Goal: Information Seeking & Learning: Learn about a topic

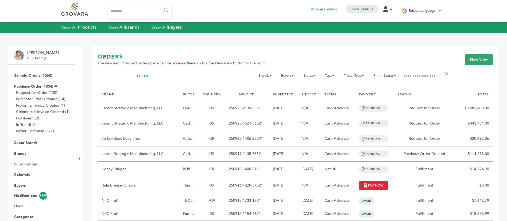
click at [133, 7] on input "Search..." at bounding box center [139, 11] width 63 height 15
type input "********"
click at [160, 5] on input "******" at bounding box center [166, 10] width 12 height 11
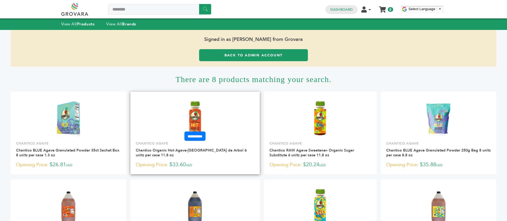
drag, startPoint x: 187, startPoint y: 115, endPoint x: 196, endPoint y: 117, distance: 9.8
click at [187, 115] on img at bounding box center [195, 118] width 26 height 38
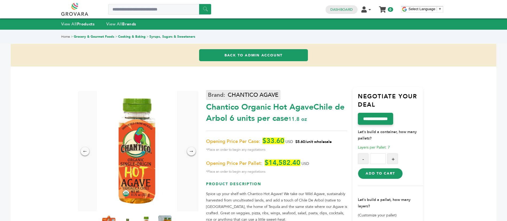
click at [260, 95] on link "CHANTICO AGAVE" at bounding box center [243, 95] width 74 height 10
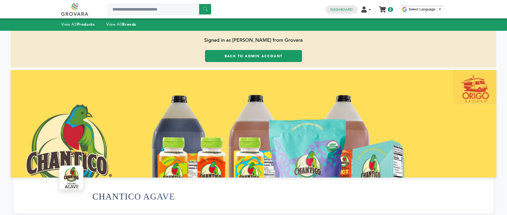
click at [80, 10] on link at bounding box center [80, 9] width 39 height 13
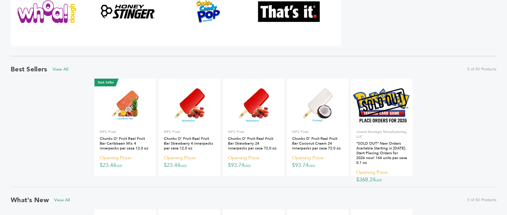
scroll to position [401, 0]
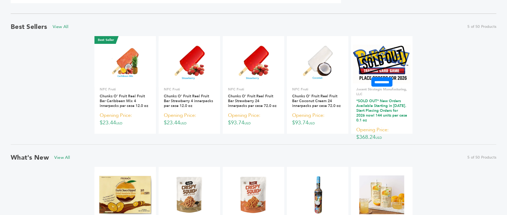
click at [393, 110] on link "*SOLD OUT* New Orders Available Starting in 2026. Start Placing Orders for 2026…" at bounding box center [381, 110] width 51 height 24
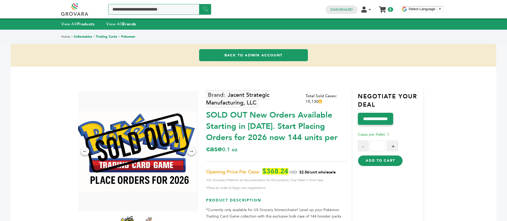
click at [171, 5] on input "Search a product or brand..." at bounding box center [159, 9] width 103 height 11
type input "*******"
click at [206, 12] on input "******" at bounding box center [205, 9] width 12 height 10
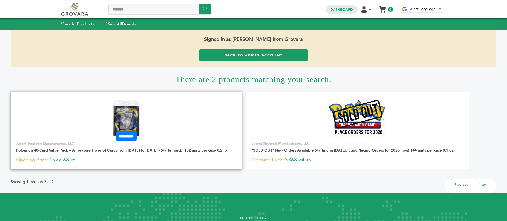
click at [129, 98] on link at bounding box center [126, 118] width 231 height 45
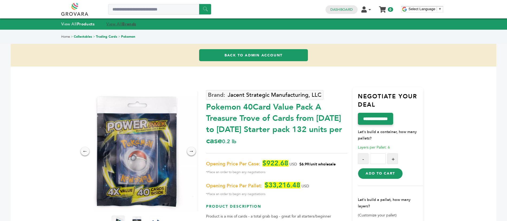
click at [117, 25] on link "View All Brands" at bounding box center [121, 23] width 30 height 5
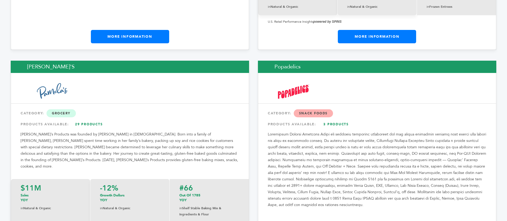
scroll to position [6295, 0]
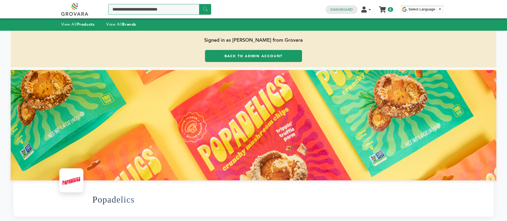
click at [151, 14] on input "Search a product or brand..." at bounding box center [159, 9] width 103 height 11
type input "*********"
click at [199, 4] on input "******" at bounding box center [205, 9] width 12 height 10
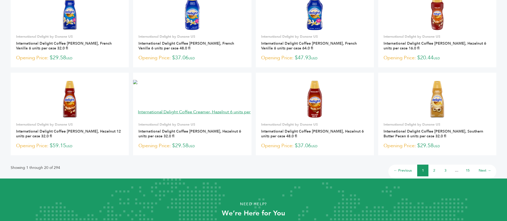
scroll to position [410, 0]
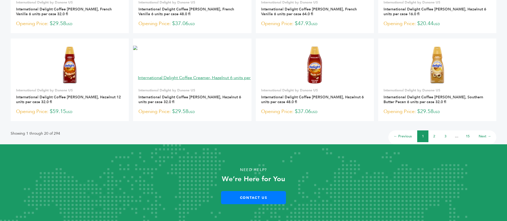
click at [434, 134] on link "2" at bounding box center [434, 136] width 2 height 5
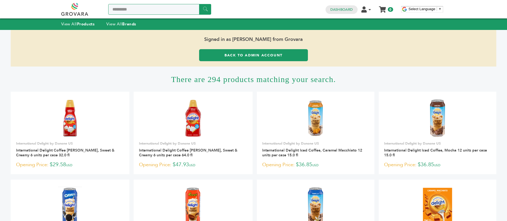
click at [117, 9] on input "*********" at bounding box center [159, 9] width 103 height 11
type input "******"
click at [208, 9] on input "******" at bounding box center [205, 9] width 12 height 10
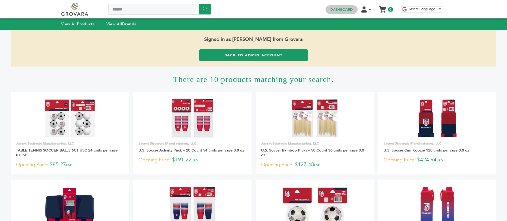
click at [352, 10] on link "Dashboard" at bounding box center [341, 9] width 22 height 5
click at [128, 10] on input "******" at bounding box center [159, 9] width 103 height 11
type input "*******"
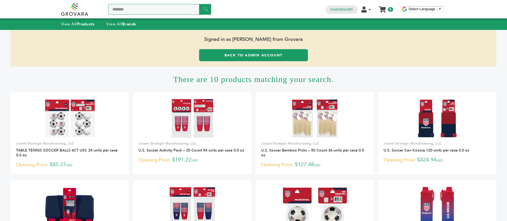
click at [199, 4] on input "******" at bounding box center [205, 9] width 12 height 10
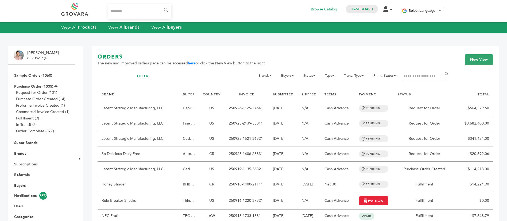
click at [131, 13] on input "Search..." at bounding box center [139, 11] width 63 height 15
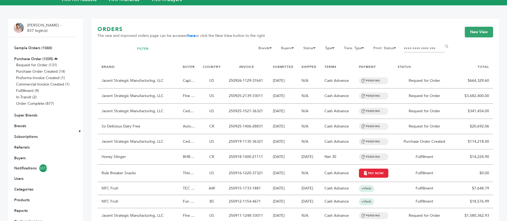
scroll to position [40, 0]
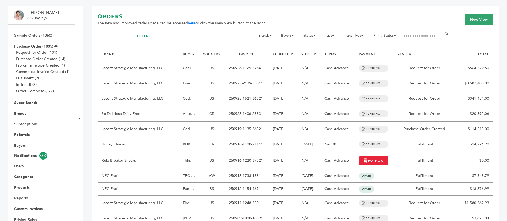
click at [22, 142] on li "Buyers" at bounding box center [42, 145] width 56 height 11
click at [23, 143] on link "Buyers" at bounding box center [19, 145] width 11 height 5
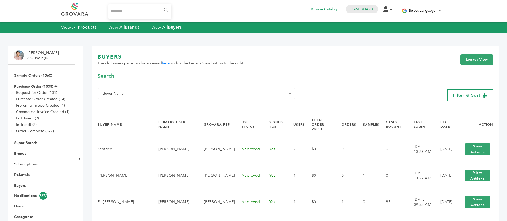
click at [216, 94] on span "Buyer Name" at bounding box center [196, 93] width 192 height 7
click at [216, 108] on span at bounding box center [196, 103] width 197 height 9
click at [219, 106] on input "Search" at bounding box center [196, 103] width 195 height 7
paste input "**********"
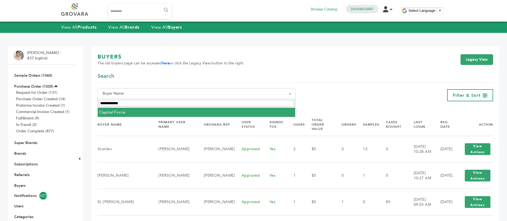
type input "**********"
select select "**********"
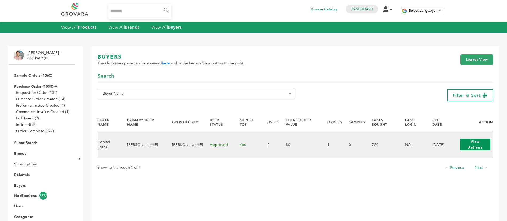
click at [474, 139] on button "View Actions" at bounding box center [475, 145] width 30 height 12
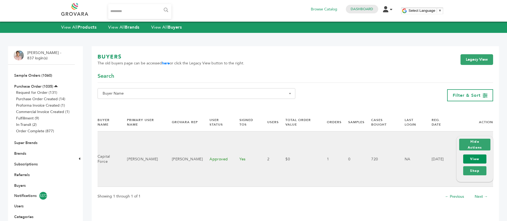
click at [471, 157] on link "View" at bounding box center [474, 158] width 23 height 9
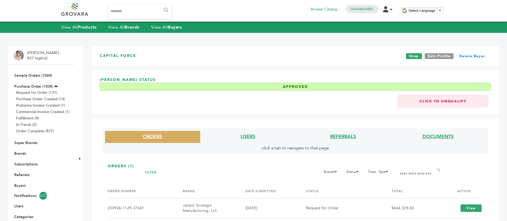
scroll to position [89, 0]
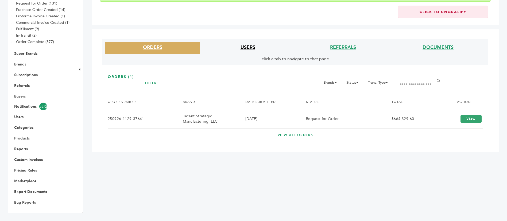
click at [245, 45] on link "USERS" at bounding box center [248, 47] width 15 height 7
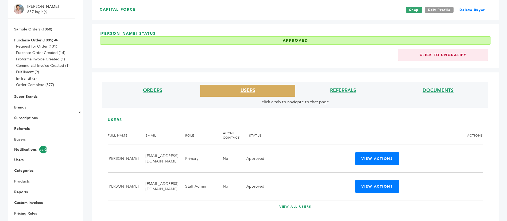
scroll to position [9, 0]
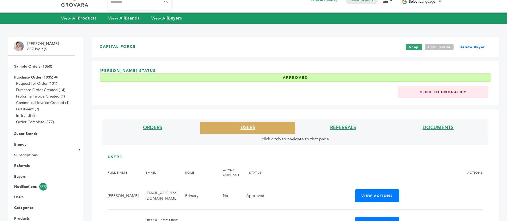
click at [432, 46] on link "Edit Profile" at bounding box center [439, 47] width 29 height 6
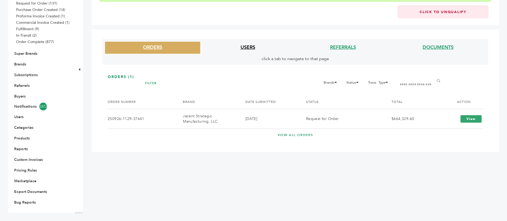
click at [250, 46] on link "USERS" at bounding box center [248, 47] width 15 height 7
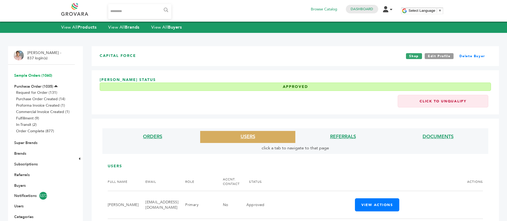
click at [40, 75] on link "Sample Orders (1060)" at bounding box center [33, 75] width 38 height 5
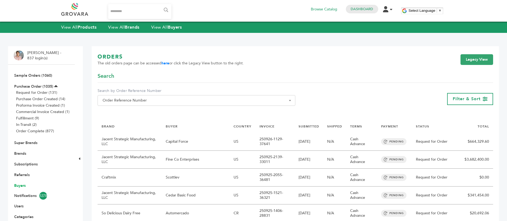
click at [22, 187] on link "Buyers" at bounding box center [19, 185] width 11 height 5
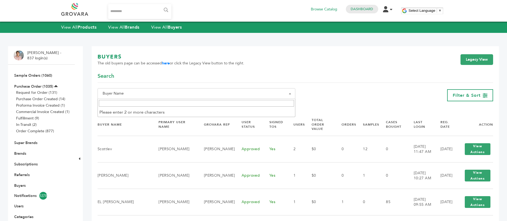
click at [172, 95] on span "Buyer Name" at bounding box center [196, 93] width 192 height 7
click at [176, 107] on input "Search" at bounding box center [196, 103] width 195 height 7
paste input "**********"
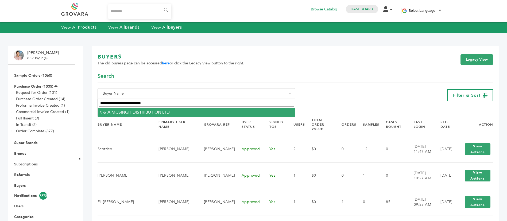
type input "**********"
select select "**********"
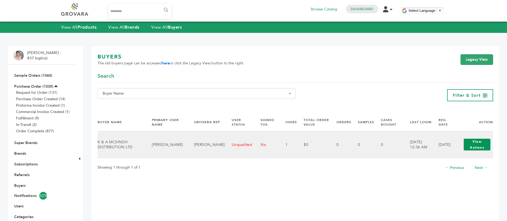
click at [482, 146] on button "View Actions" at bounding box center [477, 145] width 27 height 12
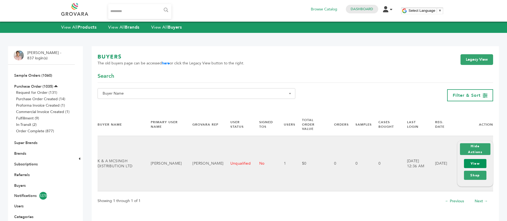
click at [482, 159] on link "View" at bounding box center [475, 163] width 22 height 9
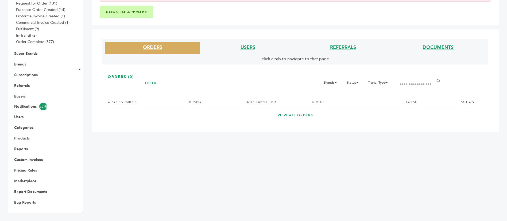
scroll to position [9, 0]
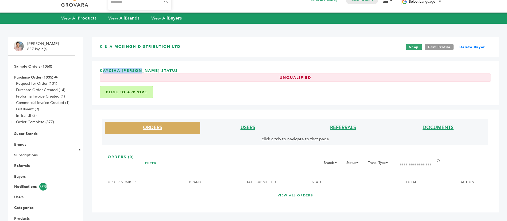
drag, startPoint x: 142, startPoint y: 68, endPoint x: 99, endPoint y: 69, distance: 43.3
click at [99, 69] on div "Kayciha Mclean Status Unqualified Click to Approve" at bounding box center [295, 83] width 407 height 44
copy h3 "Kayciha Mclean"
click at [20, 175] on link "Buyers" at bounding box center [19, 176] width 11 height 5
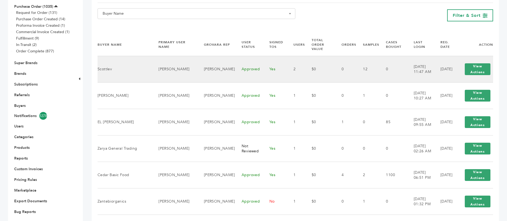
scroll to position [80, 0]
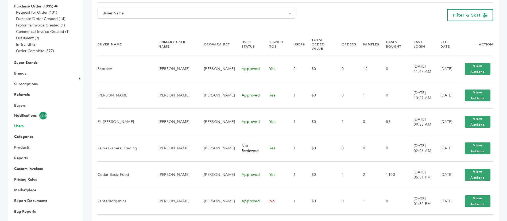
click at [20, 126] on link "Users" at bounding box center [18, 125] width 9 height 5
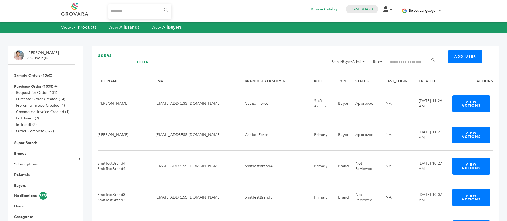
click at [401, 62] on input "Filter by keywords" at bounding box center [410, 62] width 41 height 7
type input "***"
click at [428, 55] on input "******" at bounding box center [434, 60] width 12 height 11
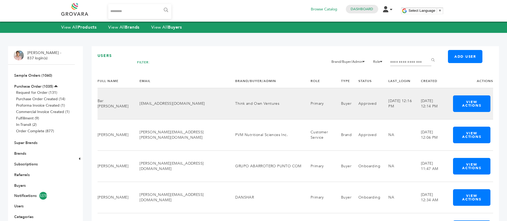
click at [182, 99] on td "bar@thinkandown.com" at bounding box center [181, 103] width 96 height 31
click at [483, 102] on button "View Actions" at bounding box center [471, 103] width 37 height 17
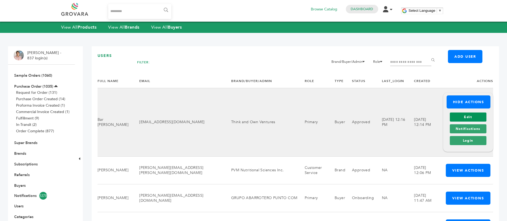
click at [476, 116] on link "Edit" at bounding box center [468, 117] width 37 height 9
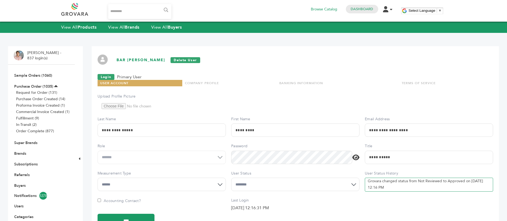
click at [178, 60] on h1 "Bar Clara Mendez McConnon - Buyer Delete User" at bounding box center [315, 60] width 396 height 6
click at [146, 63] on div "**********" at bounding box center [295, 174] width 407 height 256
click at [352, 8] on link "Dashboard" at bounding box center [362, 9] width 22 height 5
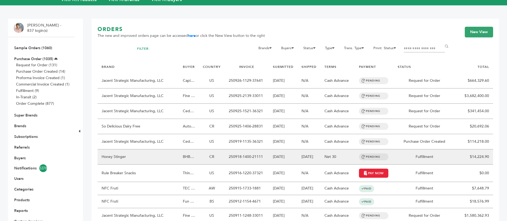
scroll to position [40, 0]
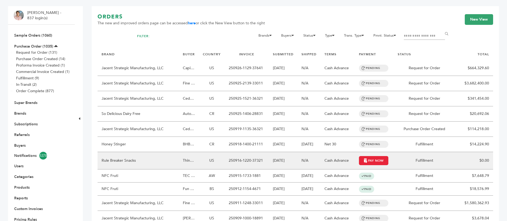
click at [169, 161] on td "Rule Breaker Snacks" at bounding box center [138, 160] width 81 height 17
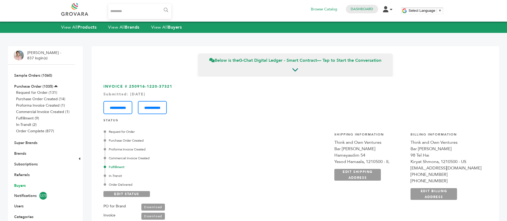
click at [19, 186] on link "Buyers" at bounding box center [19, 185] width 11 height 5
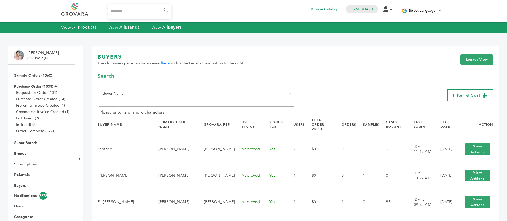
click at [172, 91] on span "Buyer Name" at bounding box center [196, 93] width 192 height 7
click at [168, 99] on span at bounding box center [196, 103] width 197 height 9
click at [168, 101] on input "Search" at bounding box center [196, 103] width 195 height 7
paste input "**********"
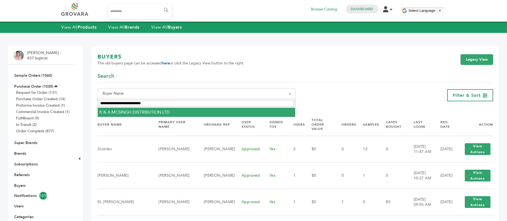
type input "**********"
select select "**********"
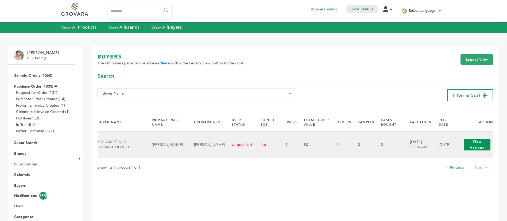
click at [480, 144] on button "View Actions" at bounding box center [477, 145] width 27 height 12
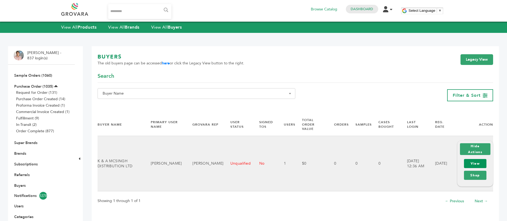
click at [477, 159] on link "View" at bounding box center [475, 163] width 22 height 9
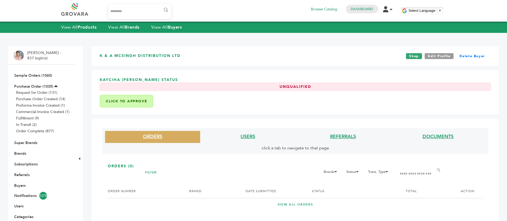
click at [140, 55] on h3 "K & A MCSINGH DISTRIBUTION LTD" at bounding box center [140, 56] width 81 height 6
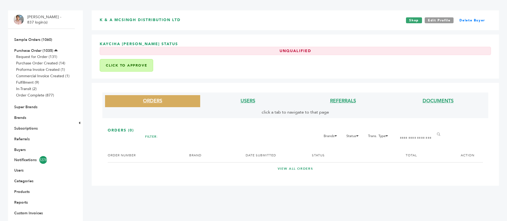
scroll to position [80, 0]
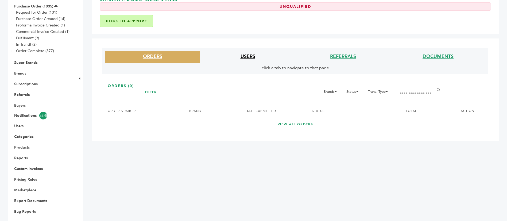
click at [248, 57] on link "USERS" at bounding box center [248, 56] width 15 height 7
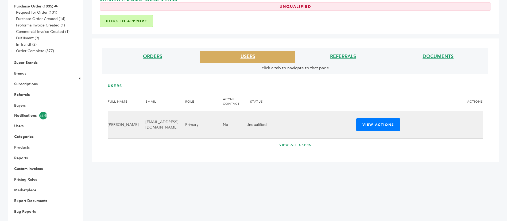
scroll to position [0, 0]
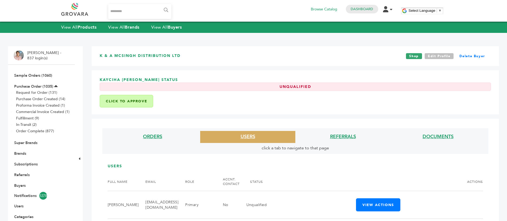
click at [441, 58] on link "Edit Profile" at bounding box center [439, 56] width 29 height 6
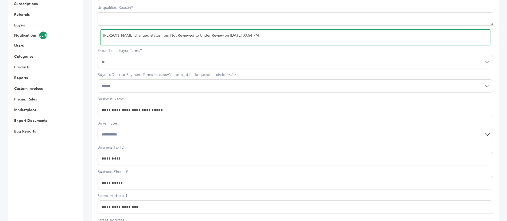
scroll to position [120, 0]
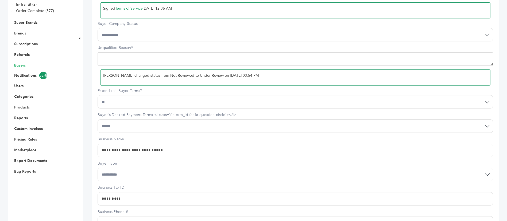
click at [24, 64] on link "Buyers" at bounding box center [19, 65] width 11 height 5
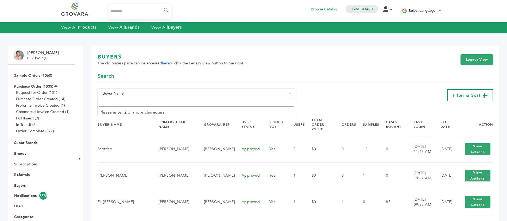
click at [233, 91] on span "Buyer Name" at bounding box center [196, 93] width 192 height 7
click at [222, 101] on input "Search" at bounding box center [196, 103] width 195 height 7
paste input "**********"
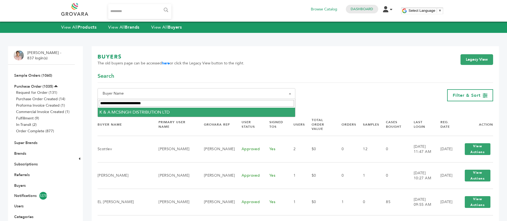
type input "**********"
click at [216, 108] on span "**********" at bounding box center [196, 103] width 197 height 9
select select "**********"
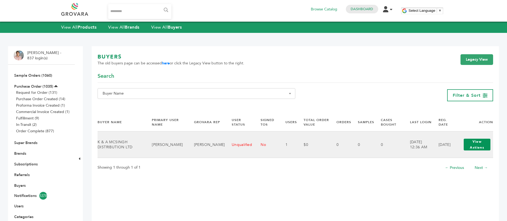
click at [481, 142] on button "View Actions" at bounding box center [477, 145] width 27 height 12
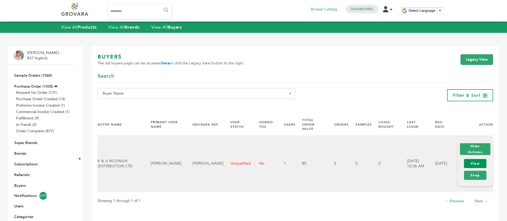
click at [483, 159] on link "View" at bounding box center [475, 163] width 22 height 9
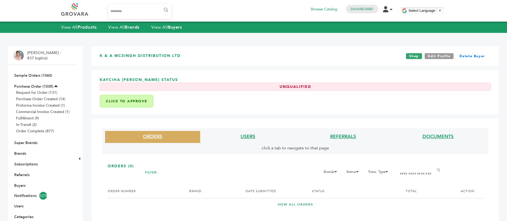
click at [252, 133] on li "USERS" at bounding box center [247, 137] width 95 height 12
click at [253, 135] on link "USERS" at bounding box center [248, 136] width 15 height 7
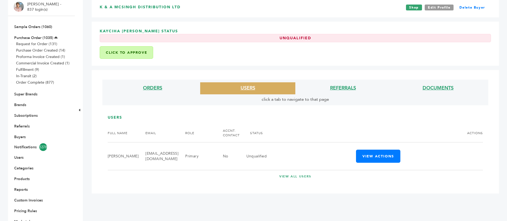
scroll to position [89, 0]
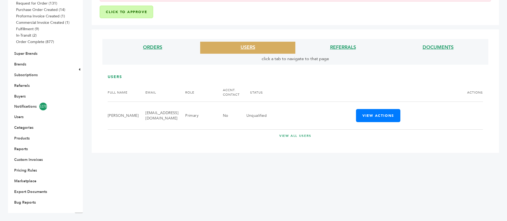
click at [351, 44] on li "REFERRALS" at bounding box center [342, 48] width 95 height 12
click at [350, 45] on link "REFERRALS" at bounding box center [343, 47] width 26 height 7
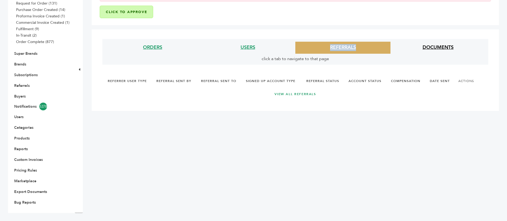
click at [445, 50] on link "DOCUMENTS" at bounding box center [438, 47] width 31 height 7
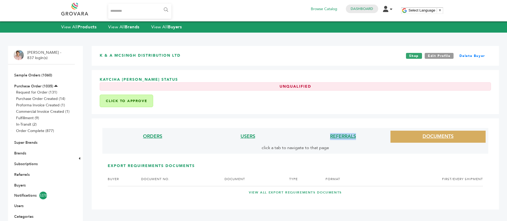
scroll to position [0, 0]
click at [155, 51] on div "K & A MCSINGH DISTRIBUTION LTD Shop Edit Profile Delete Buyer" at bounding box center [295, 56] width 407 height 20
copy div "K & A MCSINGH DISTRIBUTION LTD"
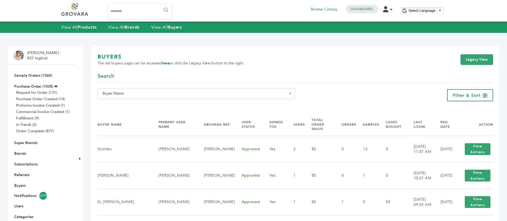
click at [200, 84] on div "**********" at bounding box center [296, 87] width 396 height 30
click at [198, 94] on span "Buyer Name" at bounding box center [196, 93] width 192 height 7
click at [198, 106] on input "Search" at bounding box center [196, 103] width 195 height 7
paste input "**********"
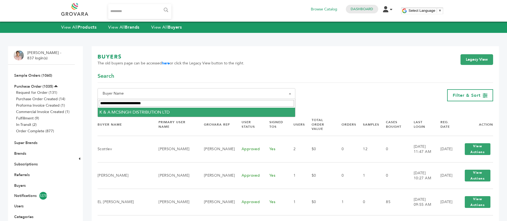
type input "**********"
select select "**********"
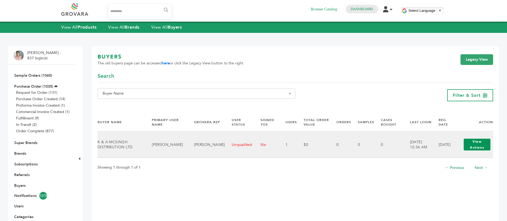
click at [485, 148] on button "View Actions" at bounding box center [477, 145] width 27 height 12
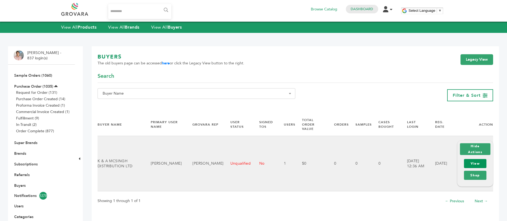
click at [477, 160] on link "View" at bounding box center [475, 163] width 22 height 9
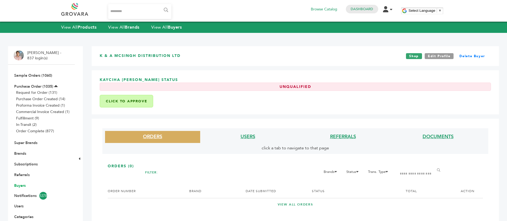
click at [23, 187] on link "Buyers" at bounding box center [19, 185] width 11 height 5
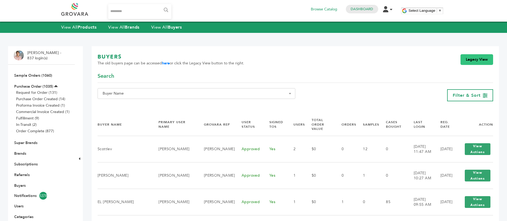
click at [486, 59] on link "Legacy View" at bounding box center [477, 59] width 33 height 11
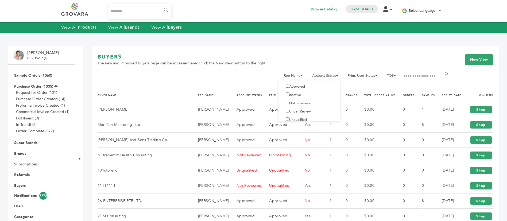
click at [300, 85] on label "Approved" at bounding box center [294, 86] width 22 height 5
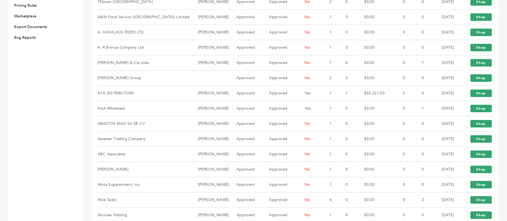
scroll to position [304, 0]
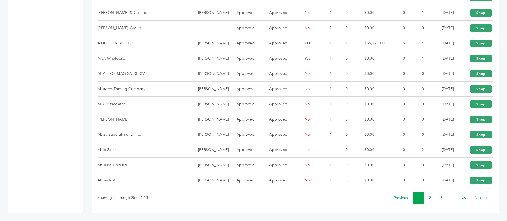
click at [442, 198] on link "3" at bounding box center [441, 197] width 2 height 5
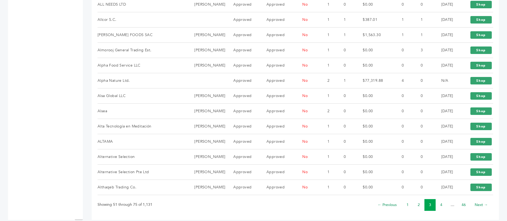
scroll to position [304, 0]
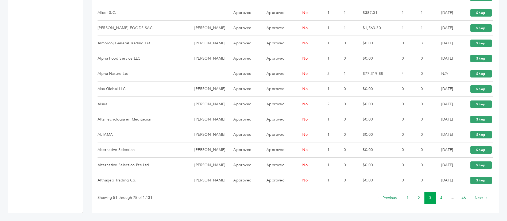
click at [442, 199] on link "4" at bounding box center [441, 197] width 2 height 5
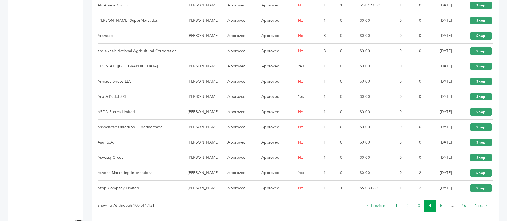
scroll to position [304, 0]
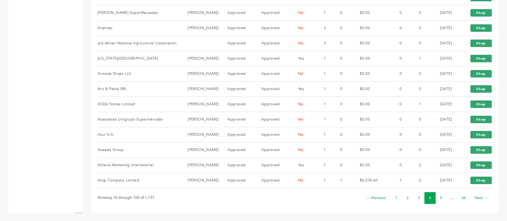
click at [442, 199] on link "5" at bounding box center [441, 197] width 2 height 5
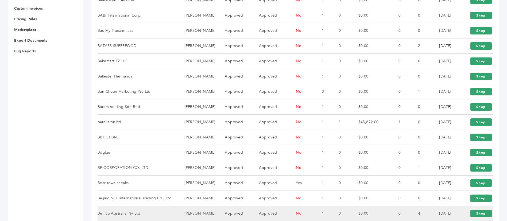
scroll to position [304, 0]
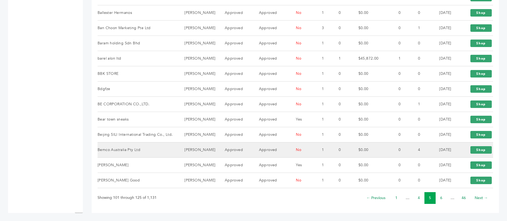
click at [442, 199] on link "6" at bounding box center [441, 197] width 2 height 5
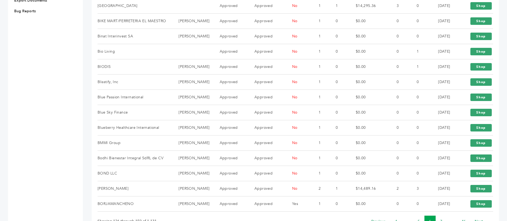
scroll to position [304, 0]
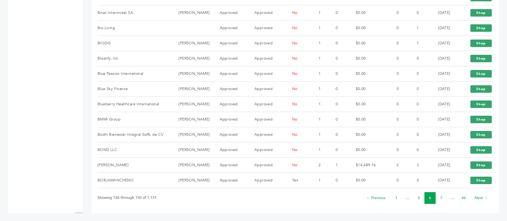
click at [442, 198] on link "7" at bounding box center [441, 197] width 2 height 5
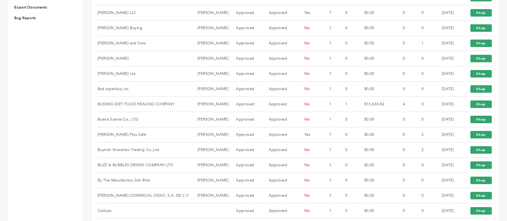
scroll to position [304, 0]
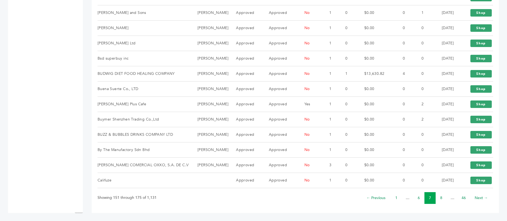
click at [442, 198] on link "8" at bounding box center [441, 197] width 2 height 5
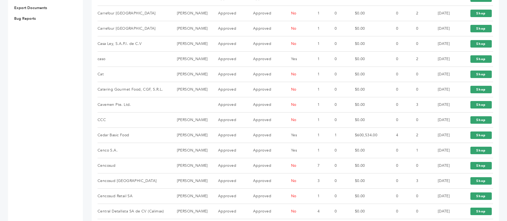
scroll to position [304, 0]
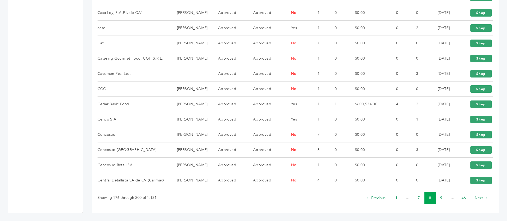
click at [442, 198] on link "9" at bounding box center [441, 197] width 2 height 5
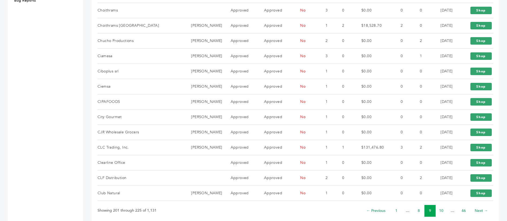
scroll to position [304, 0]
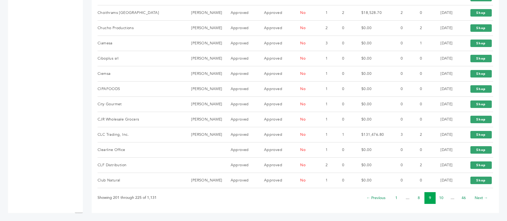
click at [442, 198] on link "10" at bounding box center [441, 197] width 4 height 5
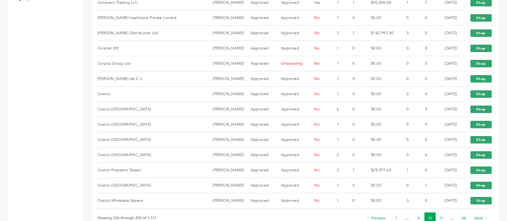
scroll to position [304, 0]
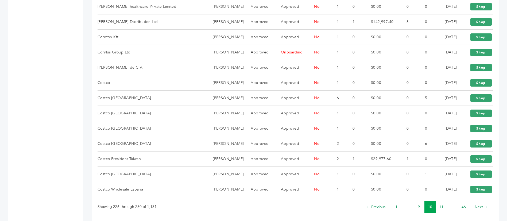
click at [442, 204] on link "11" at bounding box center [441, 206] width 4 height 5
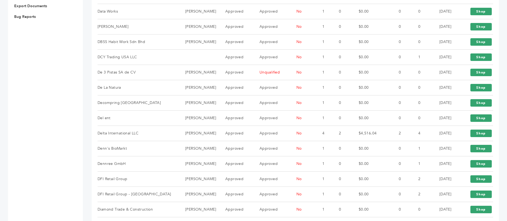
scroll to position [304, 0]
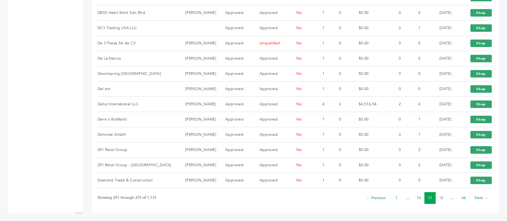
click at [442, 198] on link "12" at bounding box center [441, 197] width 4 height 5
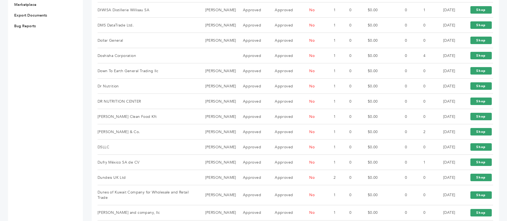
scroll to position [304, 0]
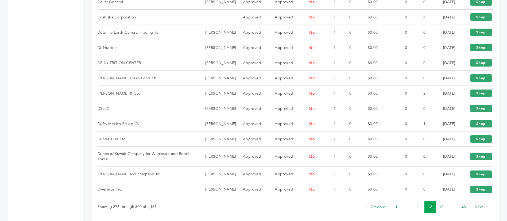
click at [442, 204] on link "13" at bounding box center [441, 206] width 4 height 5
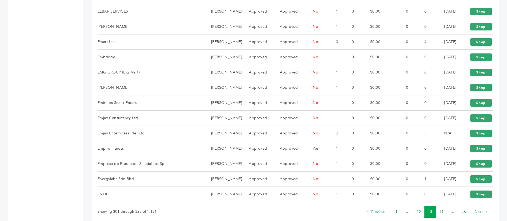
scroll to position [304, 0]
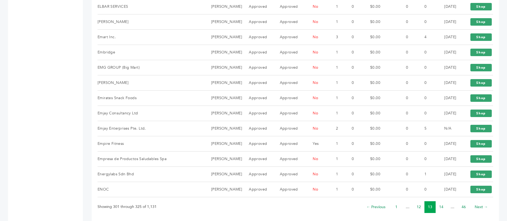
click at [442, 204] on link "14" at bounding box center [441, 206] width 4 height 5
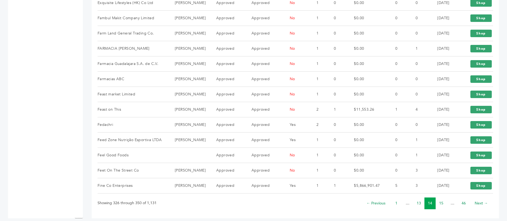
scroll to position [304, 0]
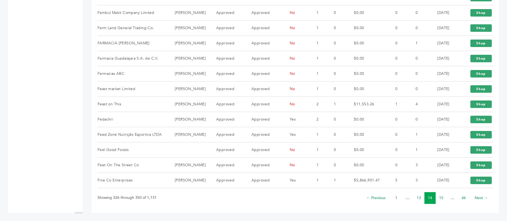
click at [442, 198] on link "15" at bounding box center [441, 197] width 4 height 5
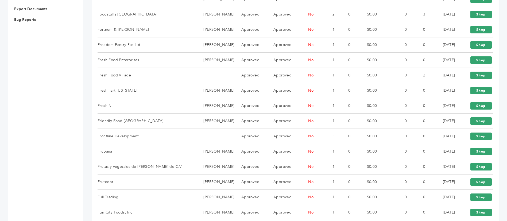
scroll to position [304, 0]
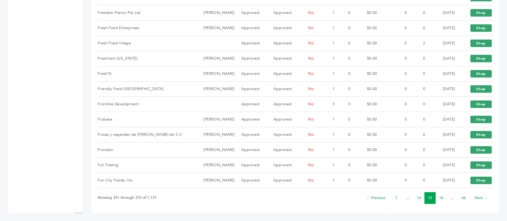
click at [442, 198] on link "16" at bounding box center [441, 197] width 4 height 5
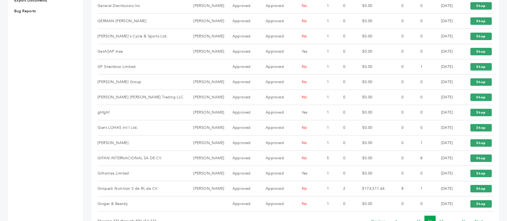
scroll to position [304, 0]
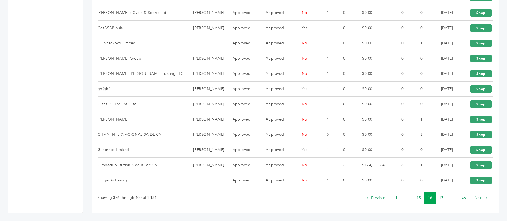
click at [442, 198] on link "17" at bounding box center [441, 197] width 4 height 5
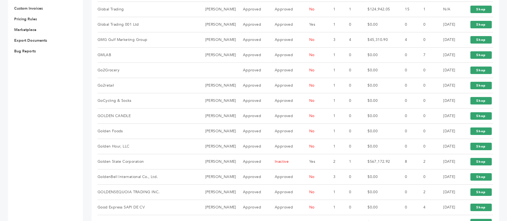
scroll to position [304, 0]
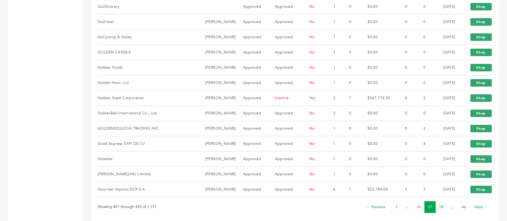
click at [442, 204] on link "18" at bounding box center [441, 206] width 4 height 5
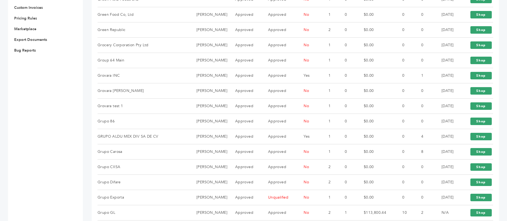
scroll to position [304, 0]
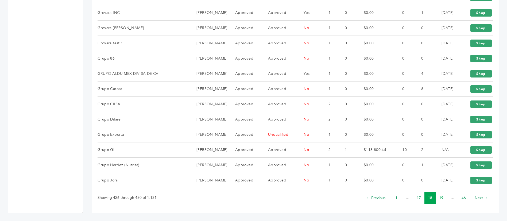
drag, startPoint x: 0, startPoint y: 0, endPoint x: 442, endPoint y: 198, distance: 484.1
click at [442, 198] on link "19" at bounding box center [441, 197] width 4 height 5
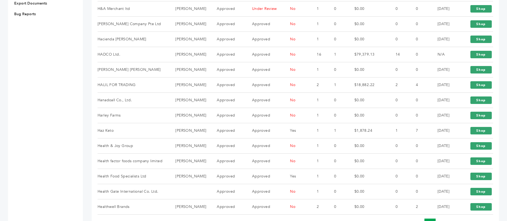
scroll to position [304, 0]
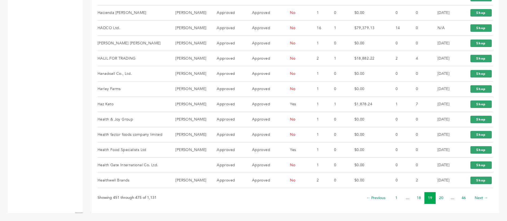
click at [442, 198] on link "20" at bounding box center [441, 197] width 4 height 5
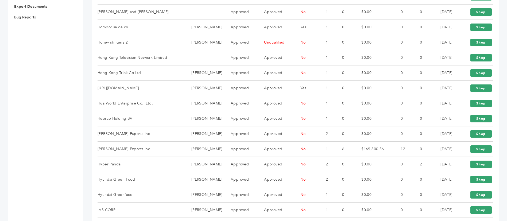
scroll to position [304, 0]
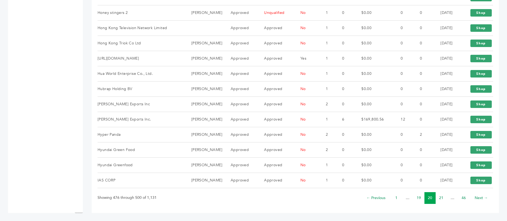
click at [442, 198] on link "21" at bounding box center [441, 197] width 4 height 5
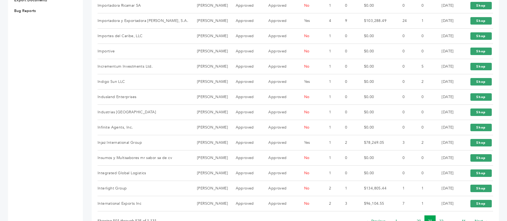
scroll to position [304, 0]
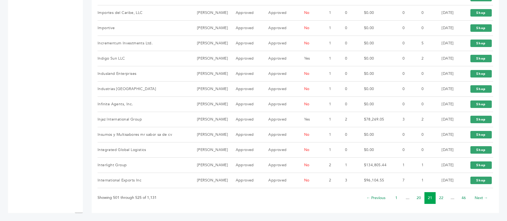
click at [442, 198] on link "22" at bounding box center [441, 197] width 4 height 5
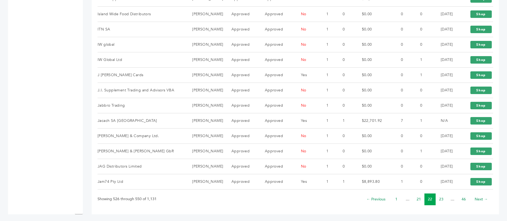
scroll to position [304, 0]
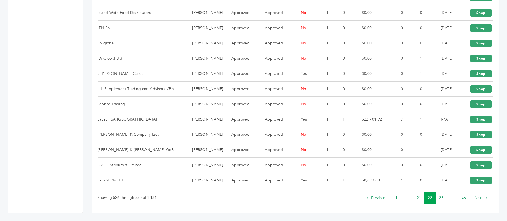
click at [442, 198] on link "23" at bounding box center [441, 197] width 4 height 5
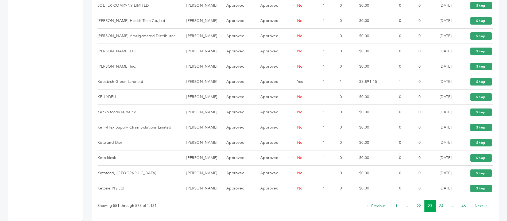
scroll to position [304, 0]
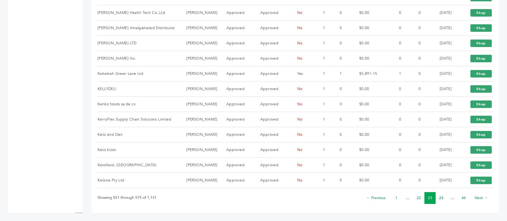
click at [442, 195] on link "24" at bounding box center [441, 197] width 4 height 5
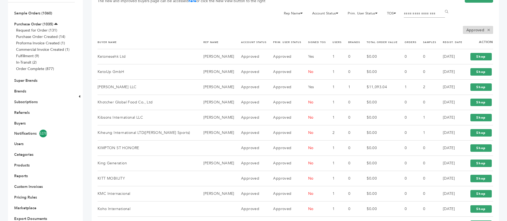
scroll to position [49, 0]
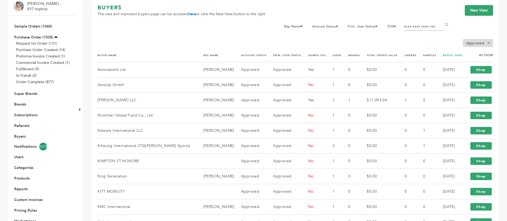
click at [451, 54] on link "REGIST. DATE" at bounding box center [453, 55] width 20 height 3
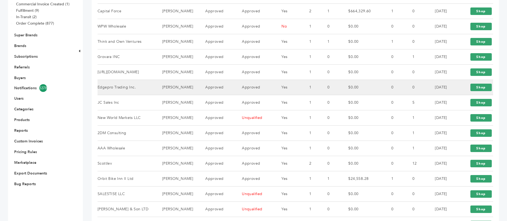
scroll to position [120, 0]
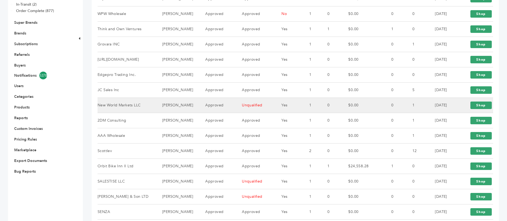
click at [156, 109] on td "New World Markets LLC" at bounding box center [127, 105] width 58 height 15
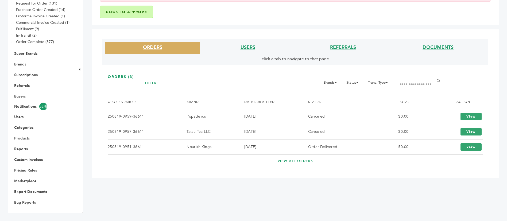
scroll to position [49, 0]
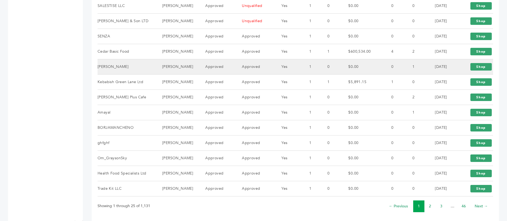
scroll to position [304, 0]
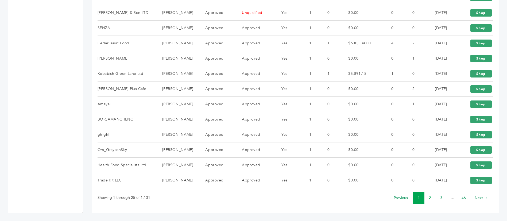
click at [430, 198] on link "2" at bounding box center [430, 197] width 2 height 5
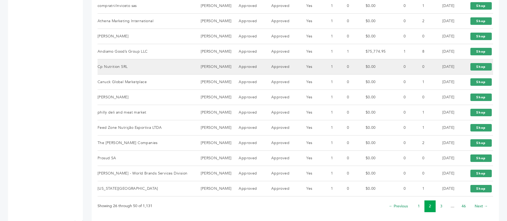
scroll to position [304, 0]
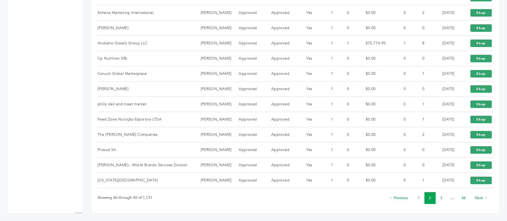
click at [441, 197] on link "3" at bounding box center [441, 197] width 2 height 5
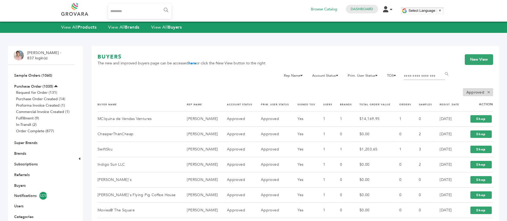
click at [415, 75] on input "Filter by keywords" at bounding box center [424, 75] width 41 height 7
paste input "**********"
type input "*"
click at [19, 186] on link "Buyers" at bounding box center [19, 185] width 11 height 5
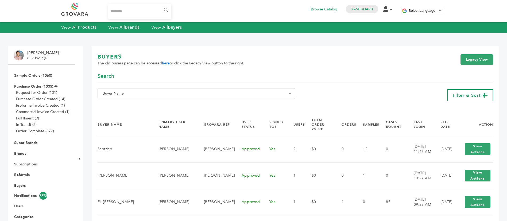
click at [163, 95] on span "Buyer Name" at bounding box center [196, 93] width 192 height 7
click at [162, 104] on input "Search" at bounding box center [196, 103] width 195 height 7
paste input "**********"
type input "**********"
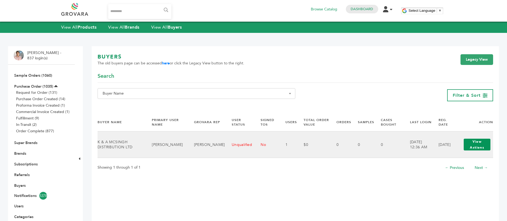
click at [469, 144] on button "View Actions" at bounding box center [477, 145] width 27 height 12
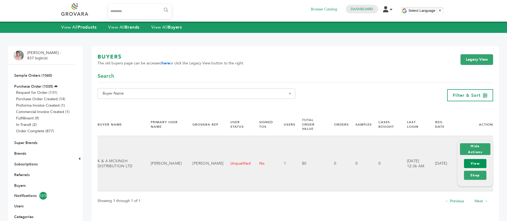
click at [478, 159] on link "View" at bounding box center [475, 163] width 22 height 9
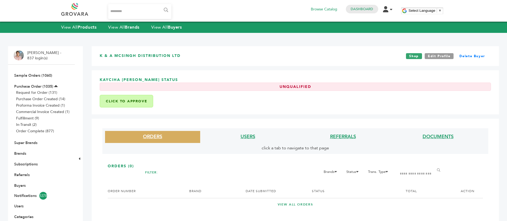
click at [248, 140] on li "USERS" at bounding box center [247, 137] width 95 height 12
click at [249, 138] on link "USERS" at bounding box center [248, 136] width 15 height 7
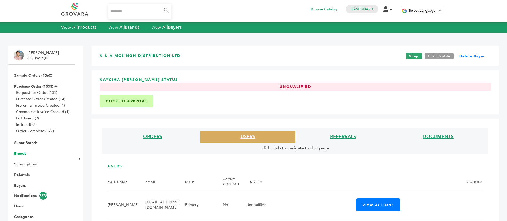
click at [20, 155] on link "Brands" at bounding box center [20, 153] width 12 height 5
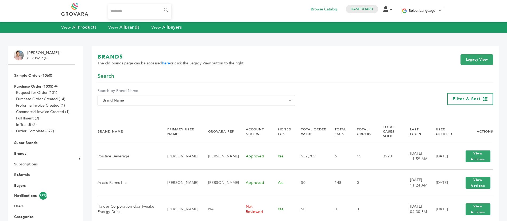
click at [216, 101] on span "Brand Name" at bounding box center [196, 100] width 192 height 7
click at [211, 112] on input "Search" at bounding box center [196, 110] width 195 height 7
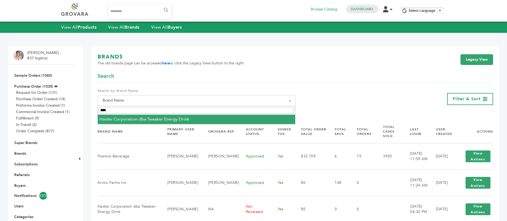
type input "****"
select select "**********"
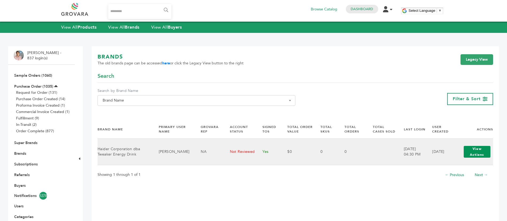
click at [474, 156] on button "View Actions" at bounding box center [477, 152] width 27 height 12
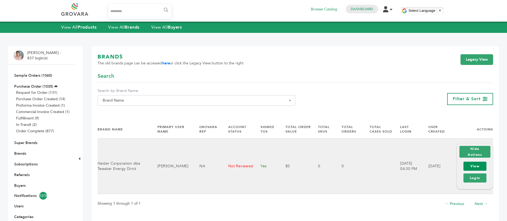
click at [472, 170] on link "View" at bounding box center [474, 166] width 23 height 9
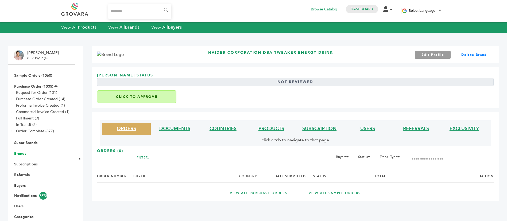
click at [23, 154] on link "Brands" at bounding box center [20, 153] width 12 height 5
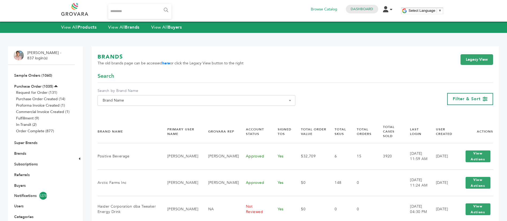
click at [294, 133] on th "Total Order Value" at bounding box center [311, 131] width 34 height 23
click at [482, 56] on link "Legacy View" at bounding box center [477, 59] width 33 height 11
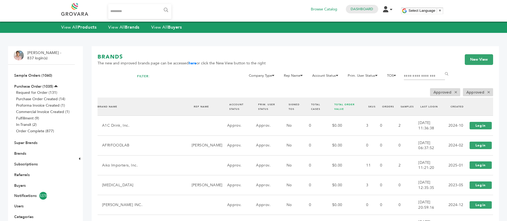
click at [334, 105] on link "TOTAL ORDER VALUE" at bounding box center [344, 107] width 20 height 8
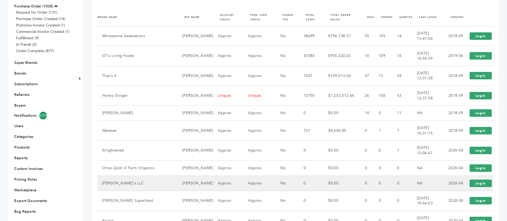
scroll to position [40, 0]
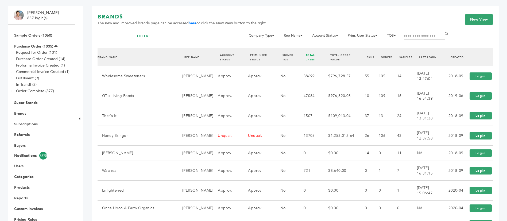
click at [306, 55] on link "TOTAL CASES" at bounding box center [310, 57] width 9 height 8
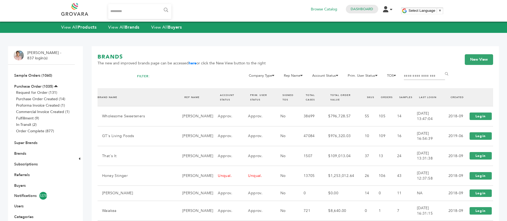
click at [301, 93] on th "TOTAL CASES" at bounding box center [311, 97] width 25 height 18
click at [306, 96] on link "TOTAL CASES" at bounding box center [310, 98] width 9 height 8
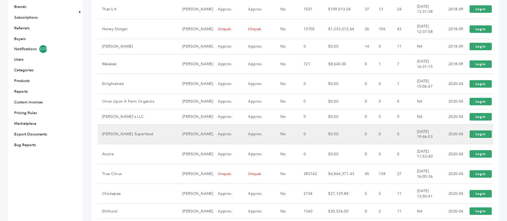
scroll to position [134, 0]
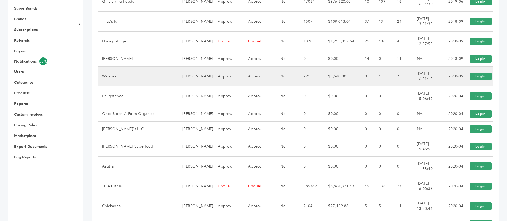
click at [299, 67] on td "721" at bounding box center [311, 77] width 25 height 20
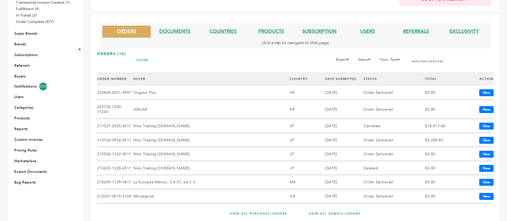
scroll to position [117, 0]
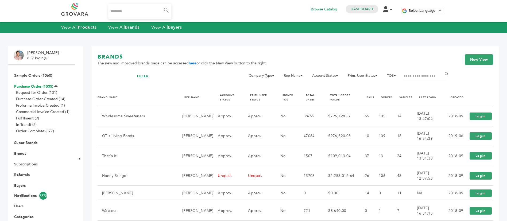
click at [38, 84] on link "Purchase Order (1035)" at bounding box center [33, 86] width 39 height 5
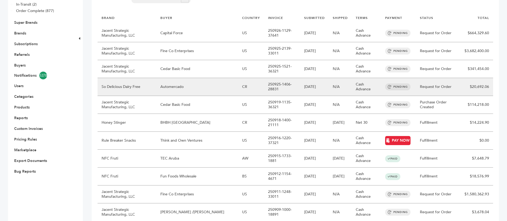
click at [208, 88] on td "Automercado" at bounding box center [197, 87] width 82 height 18
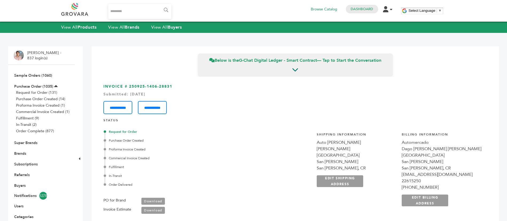
click at [138, 8] on input "Search..." at bounding box center [139, 11] width 63 height 15
type input "**********"
click at [160, 5] on input "******" at bounding box center [166, 10] width 12 height 11
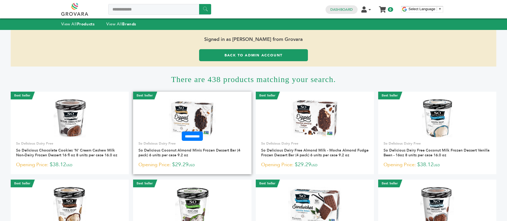
click at [220, 110] on link at bounding box center [192, 118] width 118 height 45
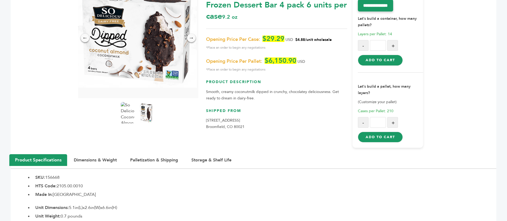
scroll to position [80, 0]
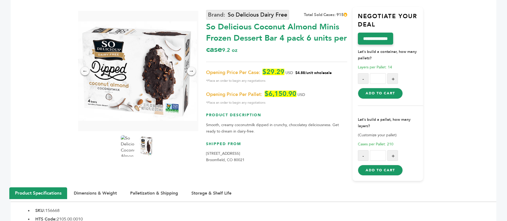
click at [230, 19] on link "So Delicious Dairy Free" at bounding box center [247, 15] width 83 height 10
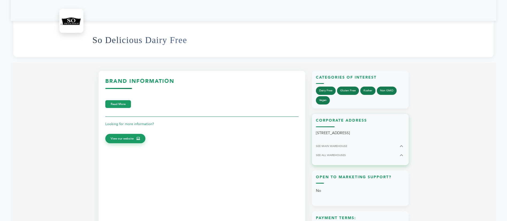
scroll to position [280, 0]
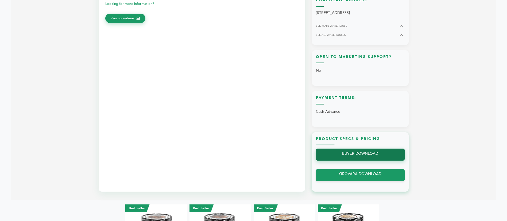
click at [371, 154] on link "BUYER DOWNLOAD" at bounding box center [360, 155] width 89 height 12
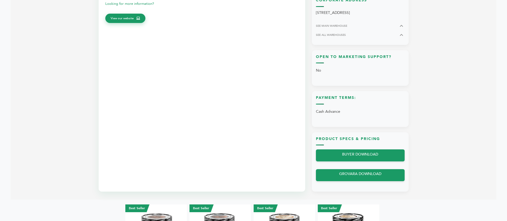
scroll to position [400, 0]
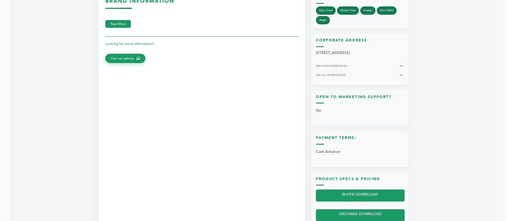
click at [59, 130] on section "Brand Information Read More Looking for more information? View our website Cate…" at bounding box center [254, 111] width 486 height 257
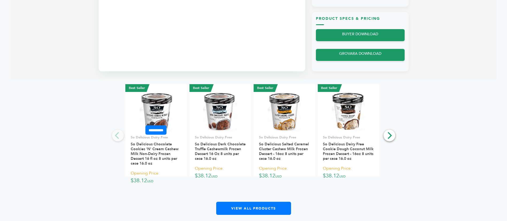
click at [155, 112] on img at bounding box center [156, 112] width 32 height 38
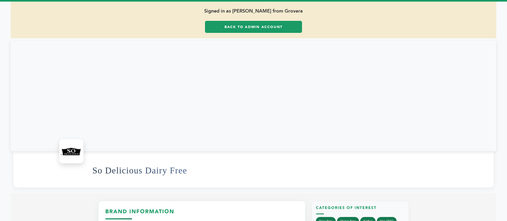
scroll to position [0, 0]
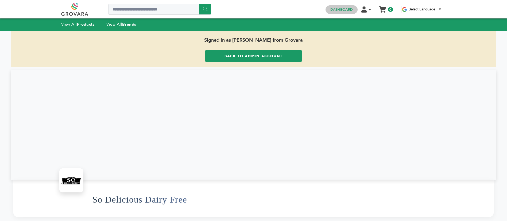
click at [338, 7] on link "Dashboard" at bounding box center [341, 9] width 22 height 5
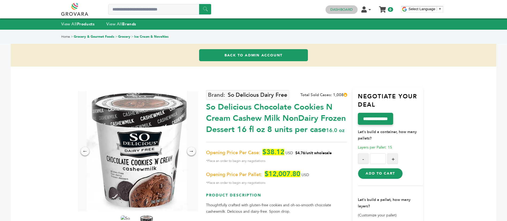
click at [337, 7] on link "Dashboard" at bounding box center [341, 9] width 22 height 5
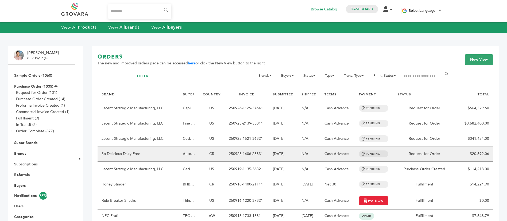
click at [144, 154] on td "So Delicious Dairy Free" at bounding box center [138, 153] width 81 height 15
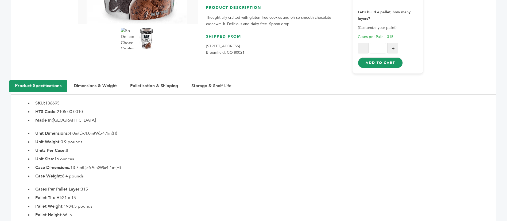
scroll to position [200, 0]
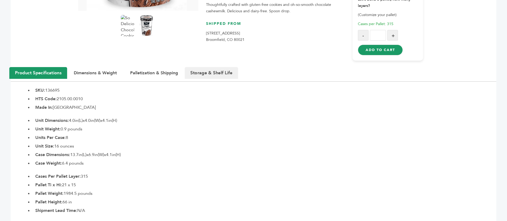
click at [212, 73] on button "Storage & Shelf Life" at bounding box center [211, 73] width 53 height 12
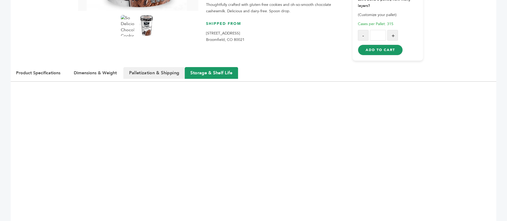
click at [159, 69] on button "Palletization & Shipping" at bounding box center [153, 73] width 61 height 12
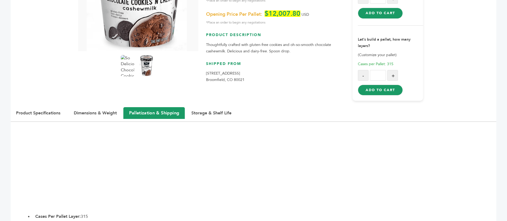
scroll to position [0, 0]
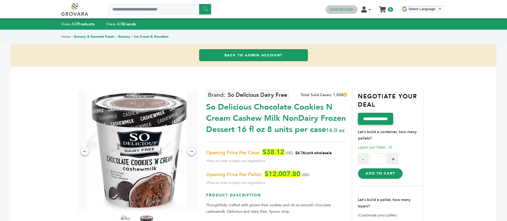
click at [333, 8] on link "Dashboard" at bounding box center [341, 9] width 22 height 5
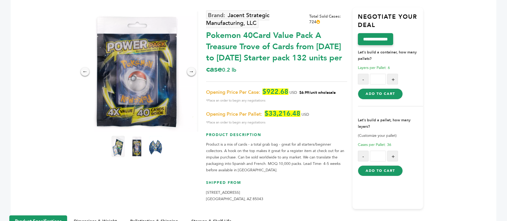
scroll to position [80, 0]
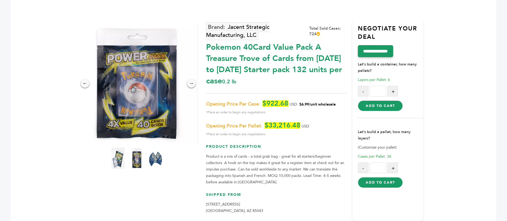
drag, startPoint x: 303, startPoint y: 93, endPoint x: 326, endPoint y: 92, distance: 23.8
click at [326, 102] on span "$6.99/unit wholesale" at bounding box center [317, 104] width 36 height 5
